Goal: Task Accomplishment & Management: Complete application form

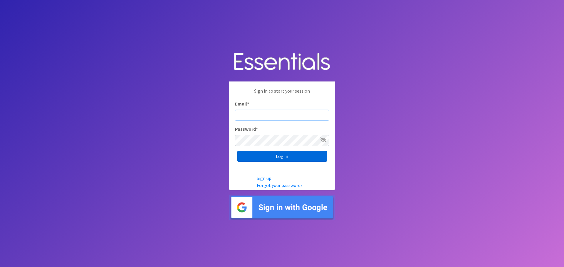
type input "heatherl@sylviassisters.org"
click at [260, 159] on input "Log in" at bounding box center [282, 156] width 90 height 11
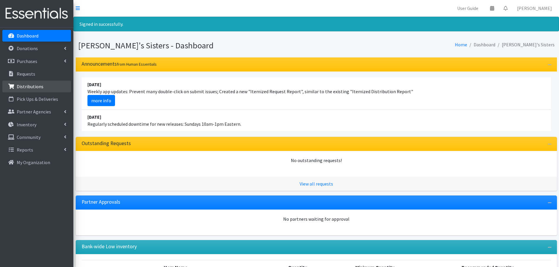
click at [36, 82] on link "Distributions" at bounding box center [36, 87] width 69 height 12
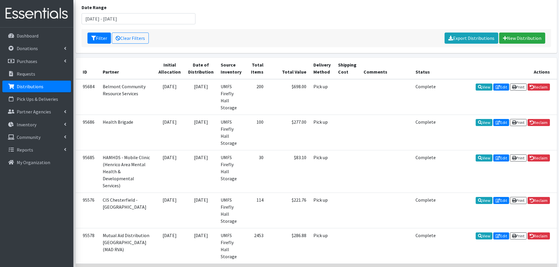
scroll to position [88, 0]
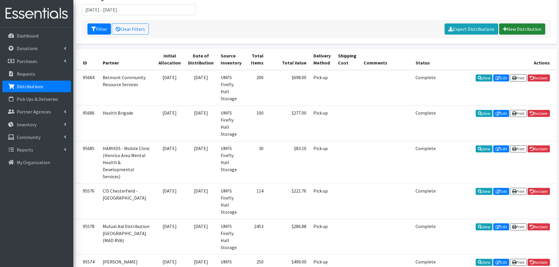
click at [522, 26] on link "New Distribution" at bounding box center [522, 28] width 46 height 11
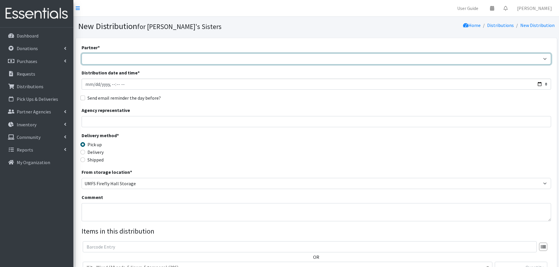
click at [160, 59] on select "211 [US_STATE] and Individual Referrals Afghan Support Center (USCIS) ANU FOUND…" at bounding box center [317, 58] width 470 height 11
select select "2990"
click at [82, 53] on select "211 [US_STATE] and Individual Referrals Afghan Support Center (USCIS) ANU FOUND…" at bounding box center [317, 58] width 470 height 11
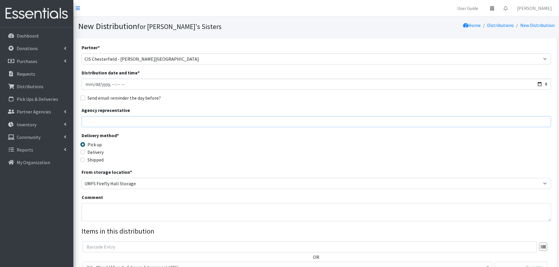
click at [139, 124] on input "Agency representative" at bounding box center [317, 121] width 470 height 11
type input "[PERSON_NAME]"
click at [96, 155] on label "Delivery" at bounding box center [95, 152] width 16 height 7
click at [85, 155] on input "Delivery" at bounding box center [82, 152] width 5 height 5
radio input "true"
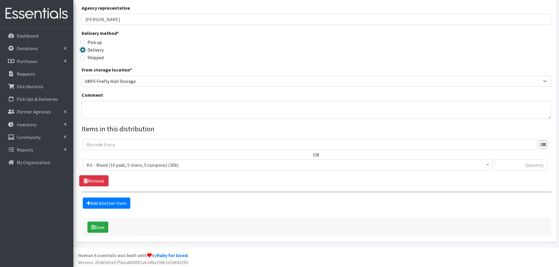
scroll to position [104, 0]
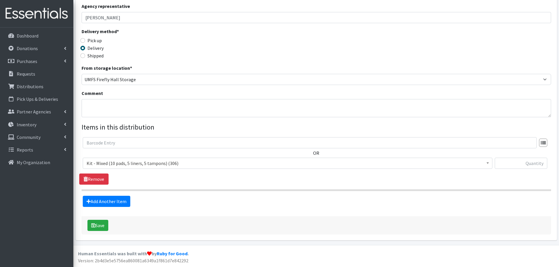
click at [142, 163] on span "Kit - Mixed (10 pads, 5 liners, 5 tampons) (306)" at bounding box center [288, 163] width 402 height 8
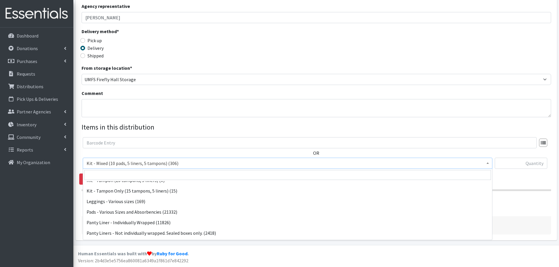
scroll to position [59, 0]
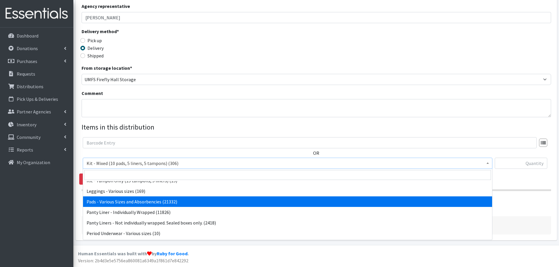
select select "10467"
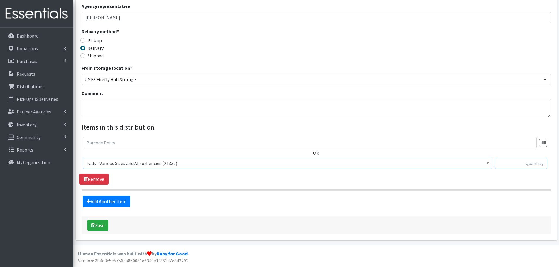
click at [516, 160] on input "text" at bounding box center [521, 163] width 53 height 11
paste input "350"
type input "350"
click at [126, 200] on link "Add Another Item" at bounding box center [107, 201] width 48 height 11
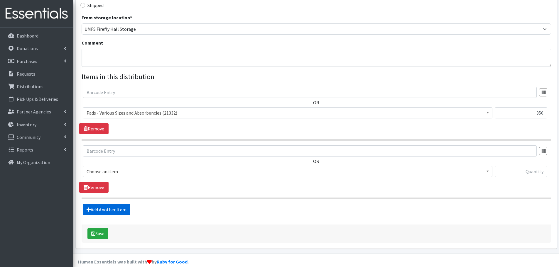
scroll to position [163, 0]
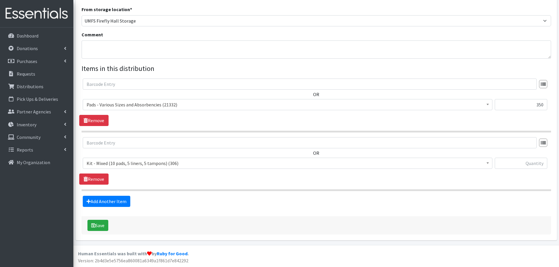
click at [105, 161] on span "Kit - Mixed (10 pads, 5 liners, 5 tampons) (306)" at bounding box center [288, 163] width 402 height 8
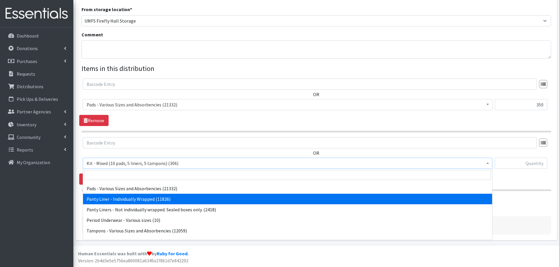
scroll to position [79, 0]
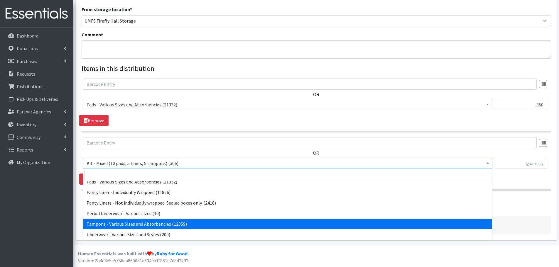
select select "10562"
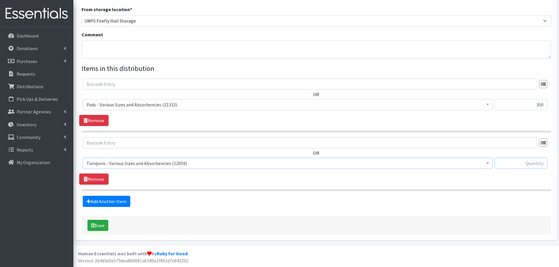
click at [516, 166] on input "text" at bounding box center [521, 163] width 53 height 11
type input "200"
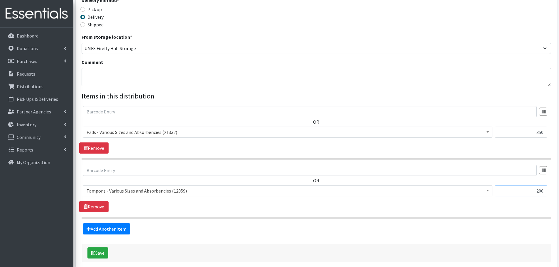
scroll to position [163, 0]
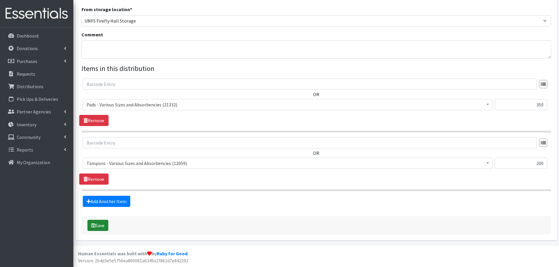
click at [92, 225] on icon "submit" at bounding box center [93, 225] width 4 height 5
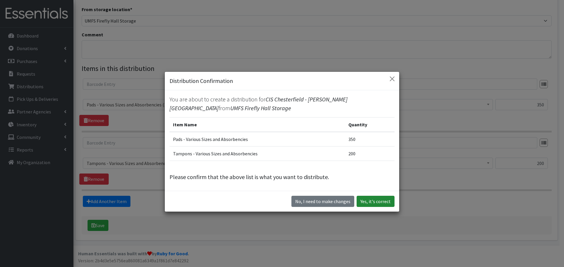
click at [374, 204] on button "Yes, it's correct" at bounding box center [375, 201] width 38 height 11
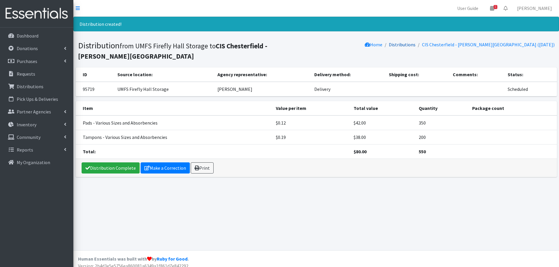
click at [416, 43] on link "Distributions" at bounding box center [402, 45] width 27 height 6
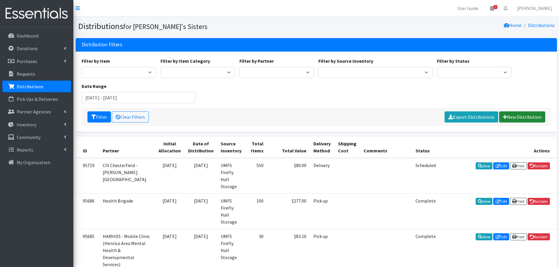
click at [524, 116] on link "New Distribution" at bounding box center [522, 117] width 46 height 11
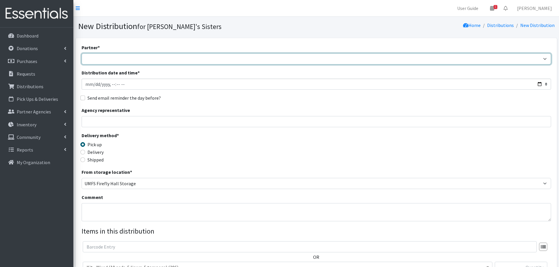
click at [107, 61] on select "211 Virginia and Individual Referrals Afghan Support Center (USCIS) ANU FOUNDAT…" at bounding box center [317, 58] width 470 height 11
select select "2943"
click at [82, 53] on select "211 Virginia and Individual Referrals Afghan Support Center (USCIS) ANU FOUNDAT…" at bounding box center [317, 58] width 470 height 11
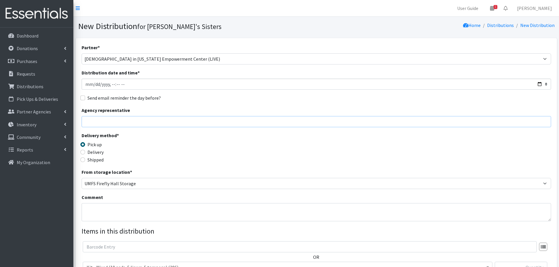
click at [106, 122] on input "Agency representative" at bounding box center [317, 121] width 470 height 11
type input "[PERSON_NAME]"
click at [102, 153] on label "Delivery" at bounding box center [95, 152] width 16 height 7
click at [85, 153] on input "Delivery" at bounding box center [82, 152] width 5 height 5
radio input "true"
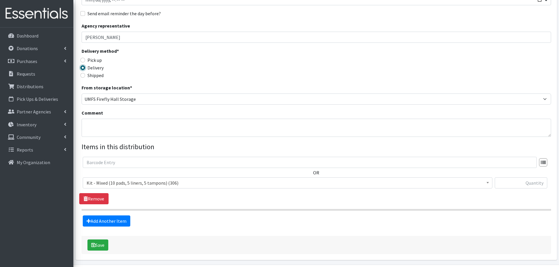
scroll to position [104, 0]
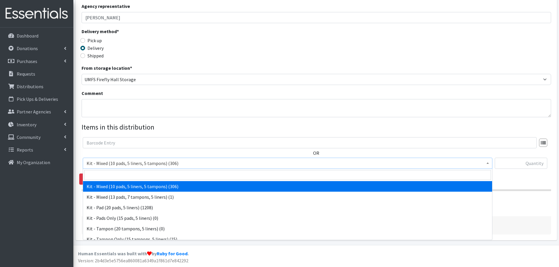
click at [122, 163] on span "Kit - Mixed (10 pads, 5 liners, 5 tampons) (306)" at bounding box center [288, 163] width 402 height 8
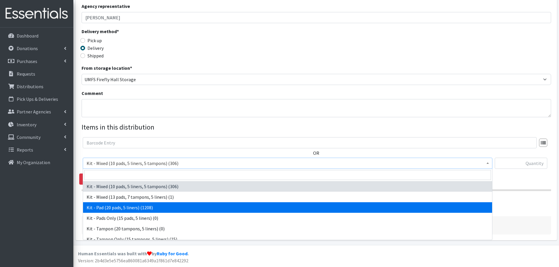
select select "15509"
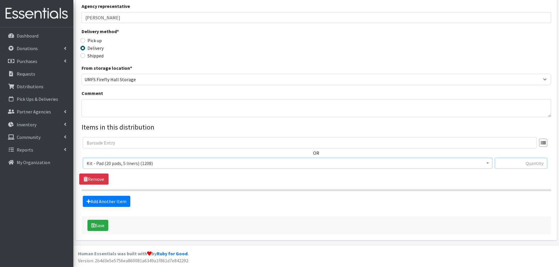
click at [518, 164] on input "text" at bounding box center [521, 163] width 53 height 11
type input "50"
click at [404, 206] on div "Add Another Item" at bounding box center [316, 201] width 474 height 11
click at [95, 226] on icon "submit" at bounding box center [93, 225] width 4 height 5
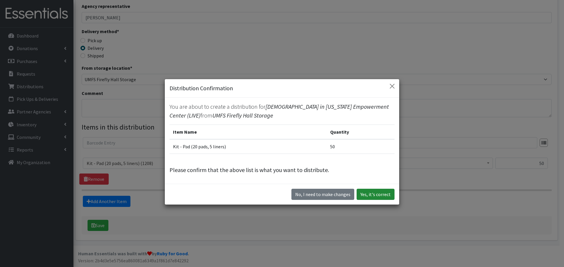
click at [371, 196] on button "Yes, it's correct" at bounding box center [375, 194] width 38 height 11
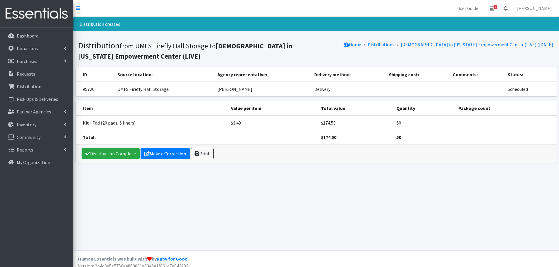
click at [395, 41] on li "Distributions" at bounding box center [377, 45] width 33 height 9
click at [395, 47] on link "Distributions" at bounding box center [381, 45] width 27 height 6
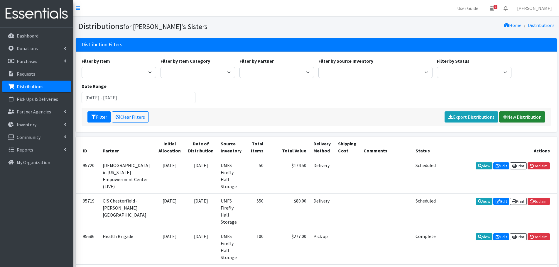
click at [528, 117] on link "New Distribution" at bounding box center [522, 117] width 46 height 11
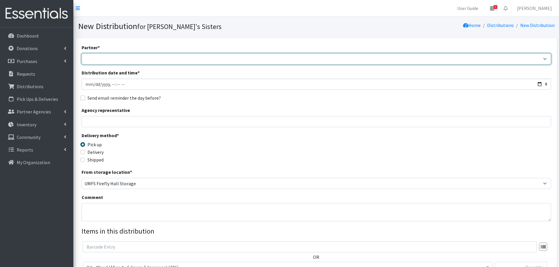
click at [128, 63] on select "211 [US_STATE] and Individual Referrals Afghan Support Center (USCIS) ANU FOUND…" at bounding box center [317, 58] width 470 height 11
click at [128, 53] on select "211 Virginia and Individual Referrals Afghan Support Center (USCIS) ANU FOUNDAT…" at bounding box center [317, 58] width 470 height 11
select select "6775"
click at [82, 53] on select "211 Virginia and Individual Referrals Afghan Support Center (USCIS) ANU FOUNDAT…" at bounding box center [317, 58] width 470 height 11
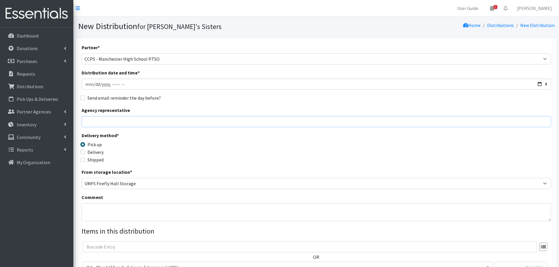
click at [108, 126] on input "Agency representative" at bounding box center [317, 121] width 470 height 11
type input "[PERSON_NAME]"
click at [101, 151] on label "Delivery" at bounding box center [95, 152] width 16 height 7
click at [85, 151] on input "Delivery" at bounding box center [82, 152] width 5 height 5
radio input "true"
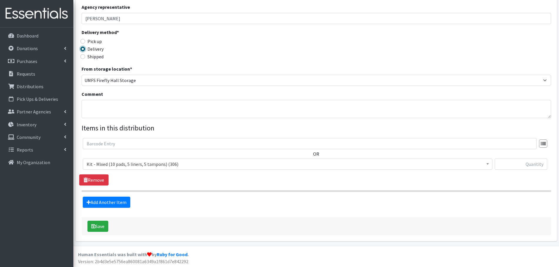
scroll to position [104, 0]
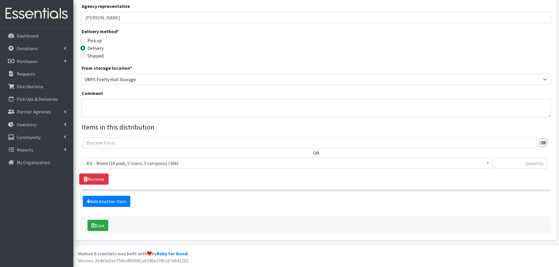
click at [135, 167] on span "Kit - Mixed (10 pads, 5 liners, 5 tampons) (306)" at bounding box center [288, 163] width 402 height 8
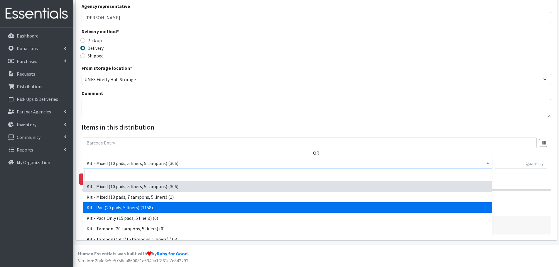
select select "15509"
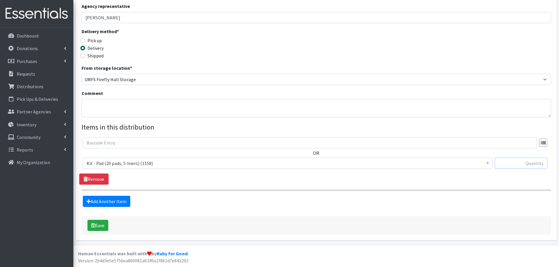
click at [517, 160] on input "text" at bounding box center [521, 163] width 53 height 11
type input "10"
click at [107, 204] on link "Add Another Item" at bounding box center [107, 201] width 48 height 11
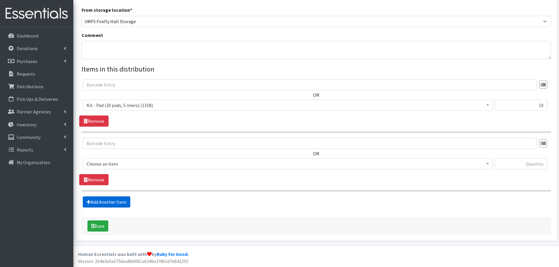
scroll to position [163, 0]
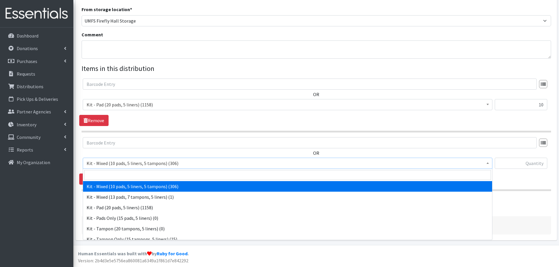
click at [136, 161] on span "Kit - Mixed (10 pads, 5 liners, 5 tampons) (306)" at bounding box center [288, 163] width 402 height 8
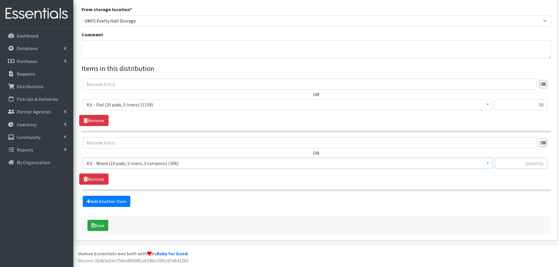
click at [516, 166] on input "text" at bounding box center [521, 163] width 53 height 11
type input "10"
click at [107, 201] on link "Add Another Item" at bounding box center [107, 201] width 48 height 11
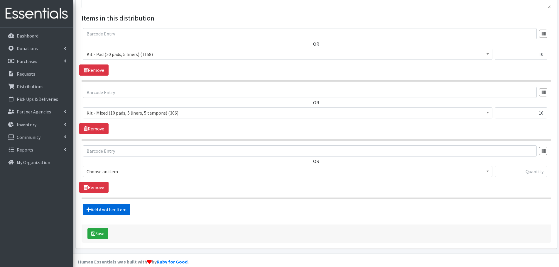
scroll to position [222, 0]
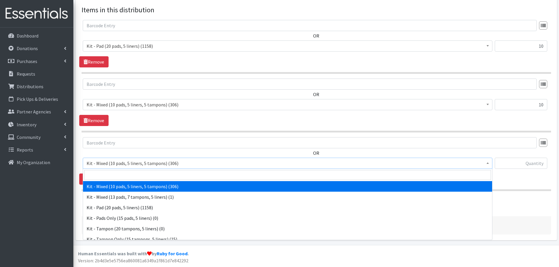
click at [158, 165] on span "Kit - Mixed (10 pads, 5 liners, 5 tampons) (306)" at bounding box center [288, 163] width 402 height 8
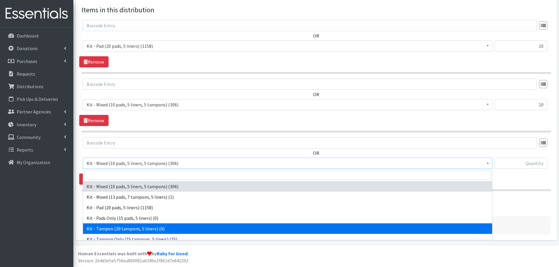
scroll to position [29, 0]
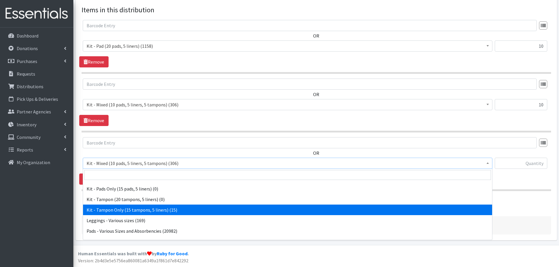
select select "11423"
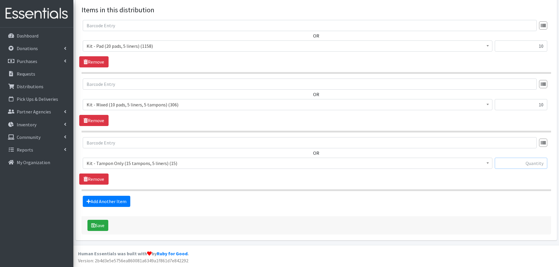
click at [510, 164] on input "text" at bounding box center [521, 163] width 53 height 11
type input "10"
click at [125, 200] on link "Add Another Item" at bounding box center [107, 201] width 48 height 11
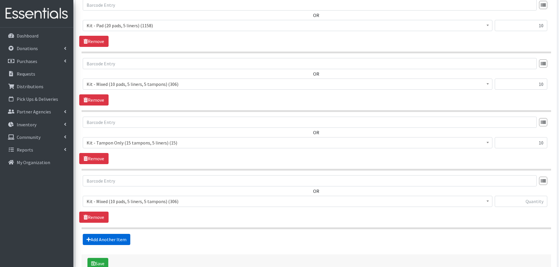
scroll to position [251, 0]
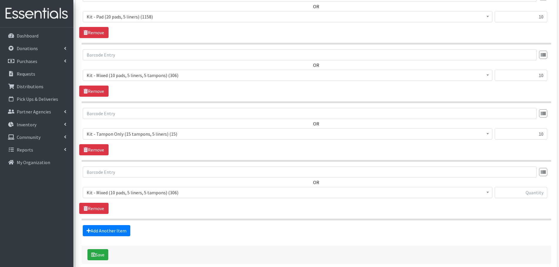
click at [149, 190] on span "Kit - Mixed (10 pads, 5 liners, 5 tampons) (306)" at bounding box center [288, 193] width 402 height 8
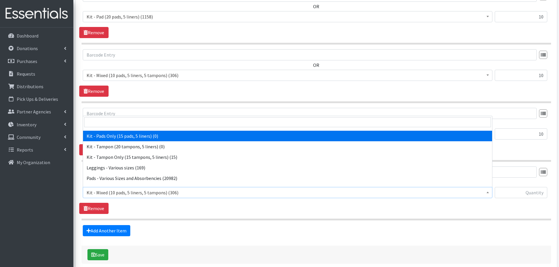
scroll to position [59, 0]
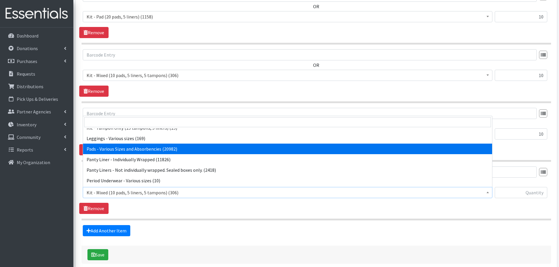
select select "10467"
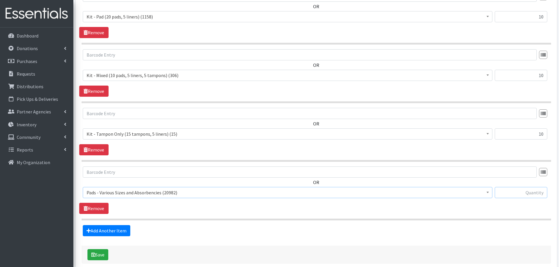
click at [527, 191] on input "text" at bounding box center [521, 192] width 53 height 11
type input "20"
click at [99, 225] on link "Add Another Item" at bounding box center [107, 230] width 48 height 11
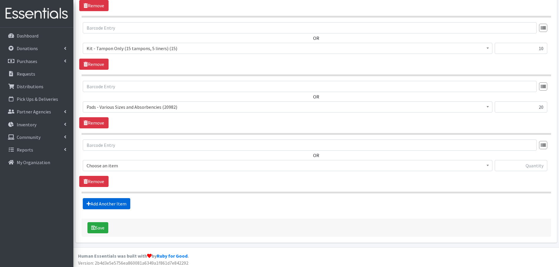
scroll to position [339, 0]
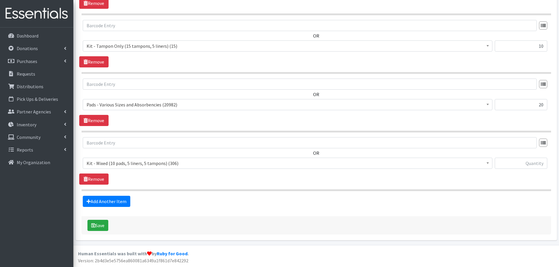
click at [112, 163] on span "Kit - Mixed (10 pads, 5 liners, 5 tampons) (306)" at bounding box center [288, 163] width 402 height 8
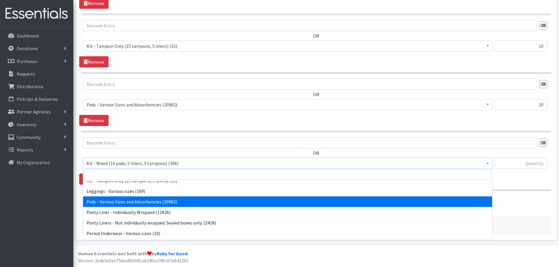
scroll to position [79, 0]
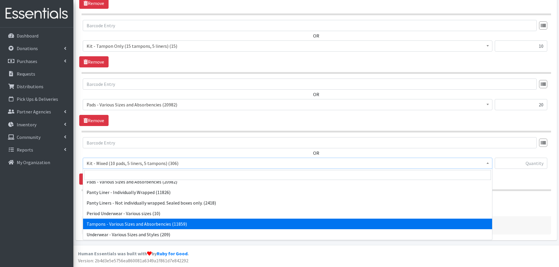
select select "10562"
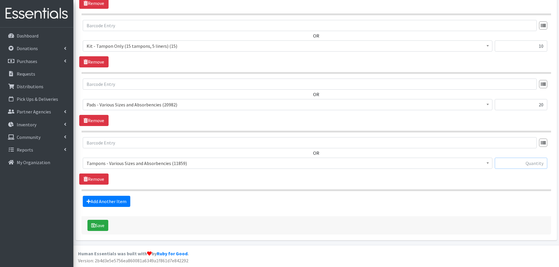
click at [527, 166] on input "text" at bounding box center [521, 163] width 53 height 11
type input "20"
click at [180, 203] on div "Add Another Item" at bounding box center [316, 201] width 474 height 11
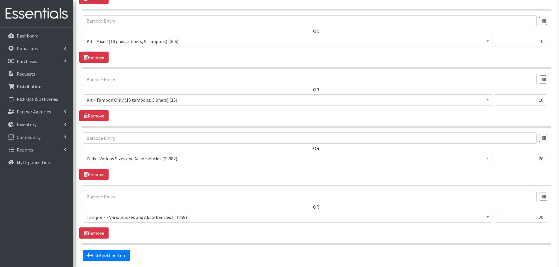
scroll to position [339, 0]
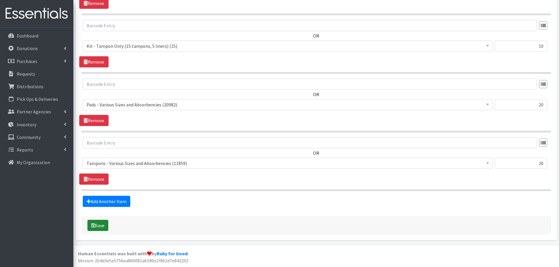
click at [90, 226] on button "Save" at bounding box center [97, 225] width 21 height 11
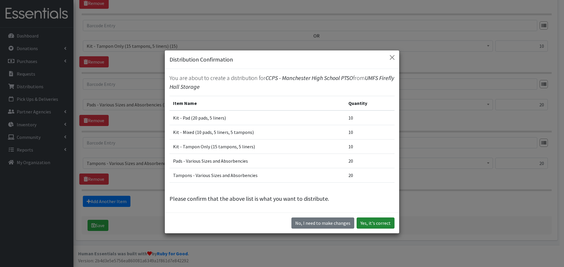
click at [383, 223] on button "Yes, it's correct" at bounding box center [375, 223] width 38 height 11
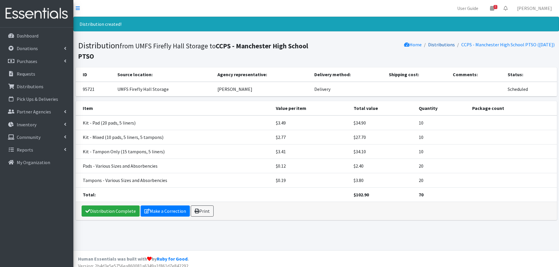
click at [429, 46] on link "Distributions" at bounding box center [441, 45] width 27 height 6
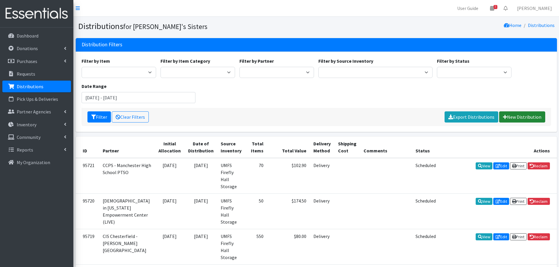
click at [515, 120] on link "New Distribution" at bounding box center [522, 117] width 46 height 11
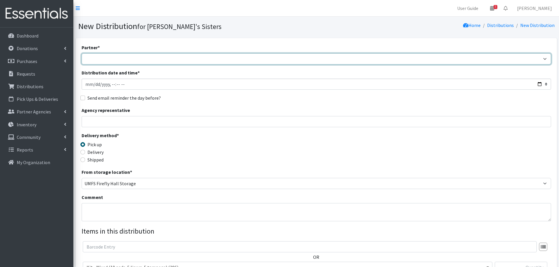
click at [155, 58] on select "211 [US_STATE] and Individual Referrals Afghan Support Center (USCIS) ANU FOUND…" at bounding box center [317, 58] width 470 height 11
select select "4752"
click at [82, 53] on select "211 [US_STATE] and Individual Referrals Afghan Support Center (USCIS) ANU FOUND…" at bounding box center [317, 58] width 470 height 11
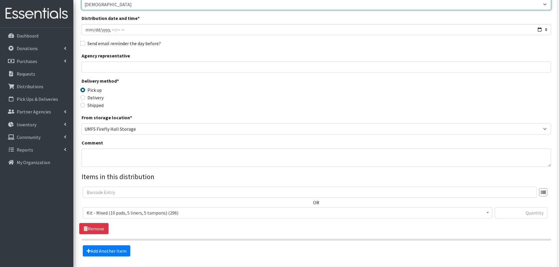
scroll to position [59, 0]
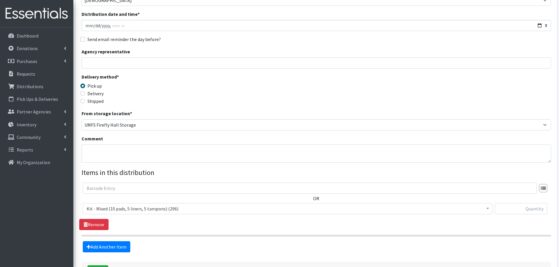
click at [97, 96] on label "Delivery" at bounding box center [95, 93] width 16 height 7
click at [85, 96] on input "Delivery" at bounding box center [82, 93] width 5 height 5
radio input "true"
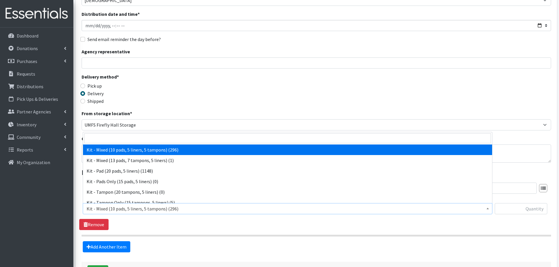
click at [137, 208] on span "Kit - Mixed (10 pads, 5 liners, 5 tampons) (296)" at bounding box center [288, 209] width 402 height 8
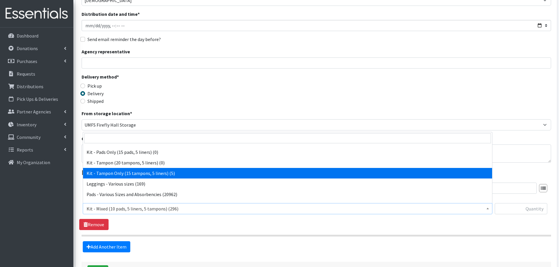
scroll to position [0, 0]
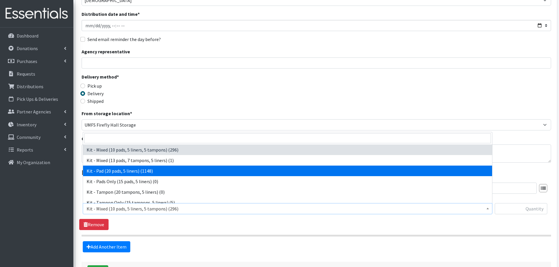
select select "15509"
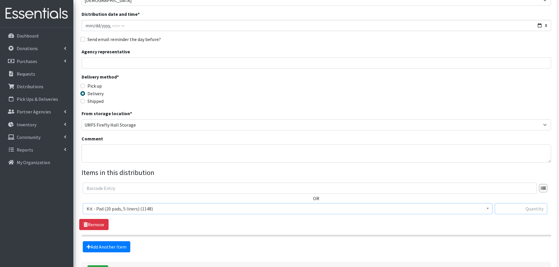
click at [512, 207] on input "text" at bounding box center [521, 208] width 53 height 11
type input "150"
click at [503, 228] on div "OR Kit - Mixed (10 pads, 5 liners, 5 tampons) (296) Kit - Mixed (13 pads, 7 tam…" at bounding box center [316, 207] width 474 height 48
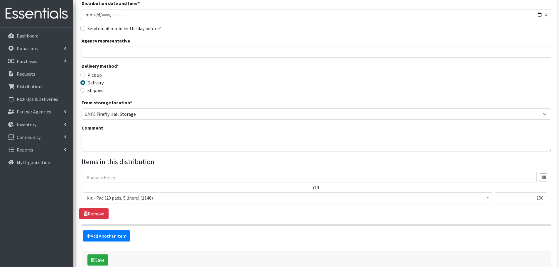
scroll to position [88, 0]
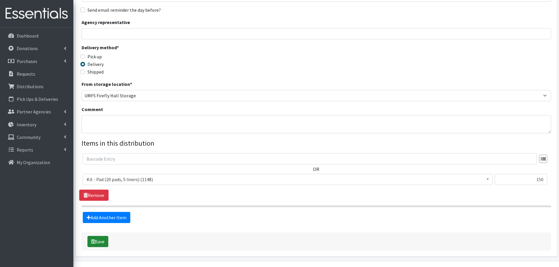
click at [97, 244] on button "Save" at bounding box center [97, 241] width 21 height 11
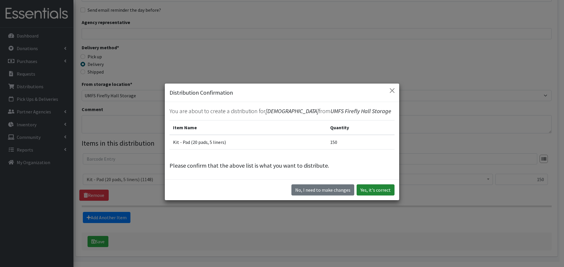
click at [373, 194] on button "Yes, it's correct" at bounding box center [375, 190] width 38 height 11
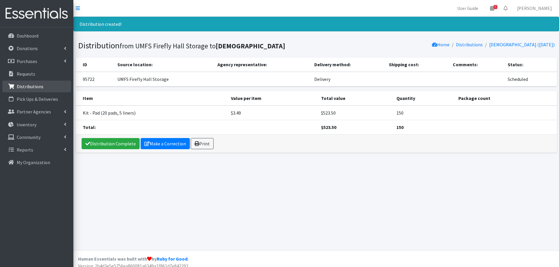
click at [36, 87] on p "Distributions" at bounding box center [30, 87] width 27 height 6
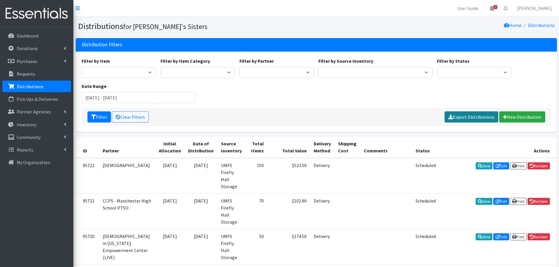
click at [481, 119] on link "Export Distributions" at bounding box center [472, 117] width 54 height 11
click at [112, 100] on input "June 28, 2025 - September 28, 2025" at bounding box center [139, 97] width 114 height 11
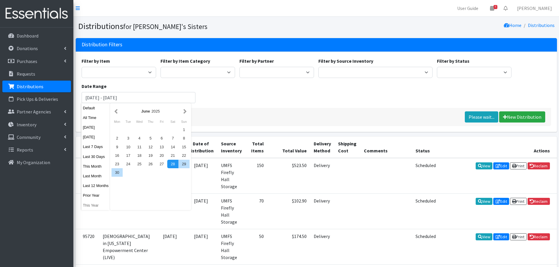
click at [94, 203] on button "This Year" at bounding box center [96, 205] width 29 height 9
type input "[DATE] - [DATE]"
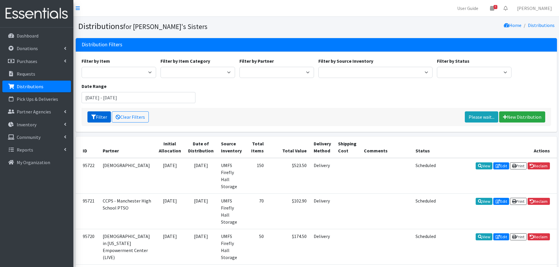
click at [95, 117] on icon "submit" at bounding box center [93, 117] width 5 height 5
click at [464, 115] on link "Export Distributions" at bounding box center [472, 117] width 54 height 11
